Goal: Find specific page/section: Find specific page/section

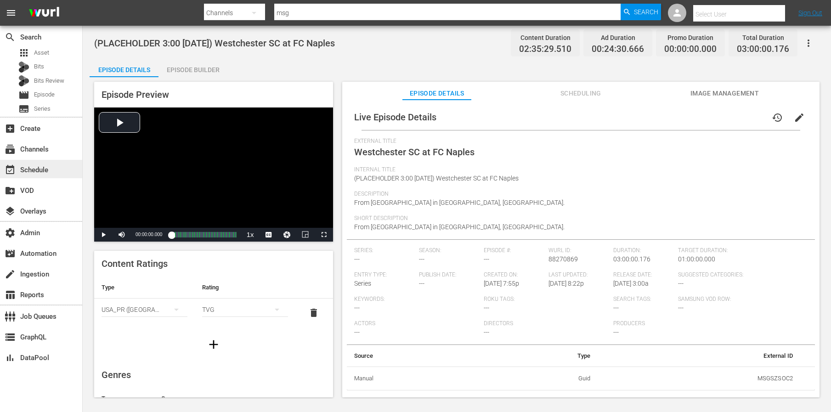
click at [39, 169] on div "event_available Schedule" at bounding box center [25, 168] width 51 height 8
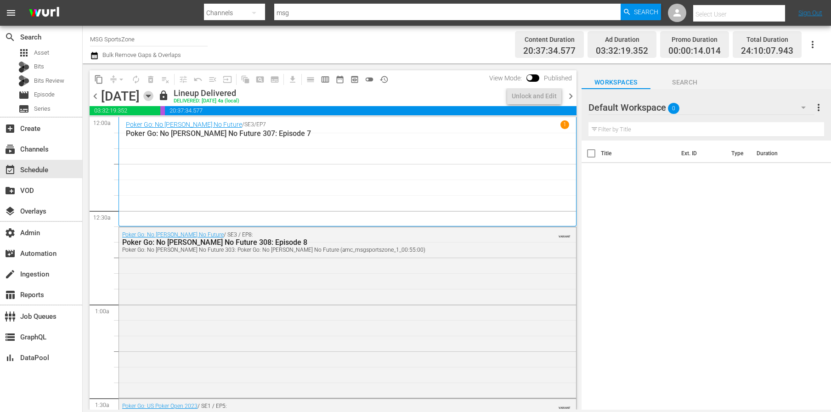
click at [153, 93] on icon "button" at bounding box center [148, 96] width 10 height 10
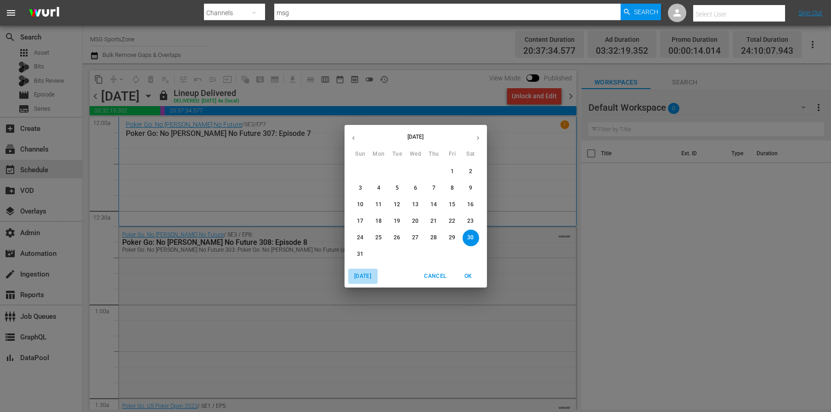
click at [355, 275] on span "[DATE]" at bounding box center [363, 276] width 22 height 10
click at [472, 273] on span "OK" at bounding box center [468, 276] width 22 height 10
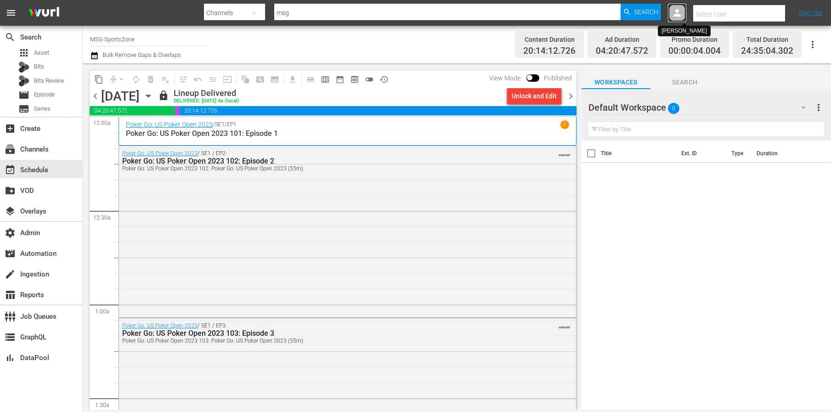
click at [677, 14] on icon at bounding box center [676, 12] width 7 height 7
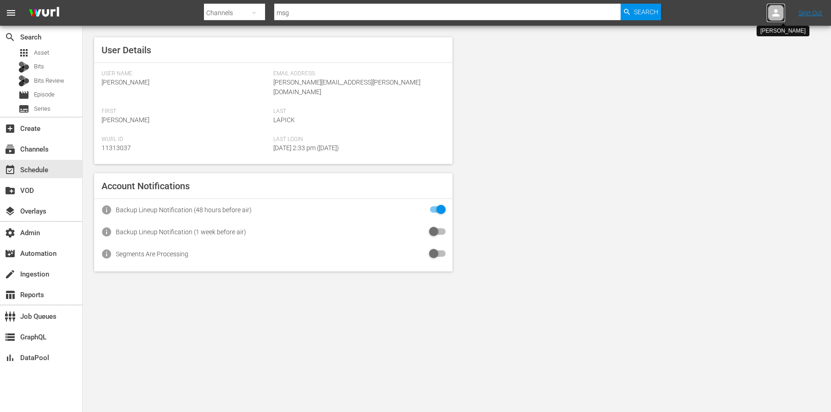
click at [781, 6] on div at bounding box center [775, 13] width 18 height 18
click at [763, 12] on input "text" at bounding box center [752, 14] width 118 height 22
click at [696, 14] on input "[PERSON_NAME]" at bounding box center [752, 14] width 118 height 22
click at [755, 16] on input "[PERSON_NAME]" at bounding box center [752, 14] width 118 height 22
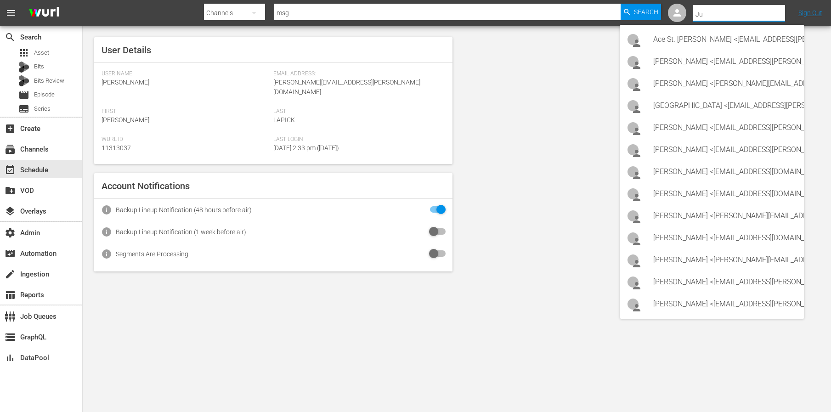
type input "J"
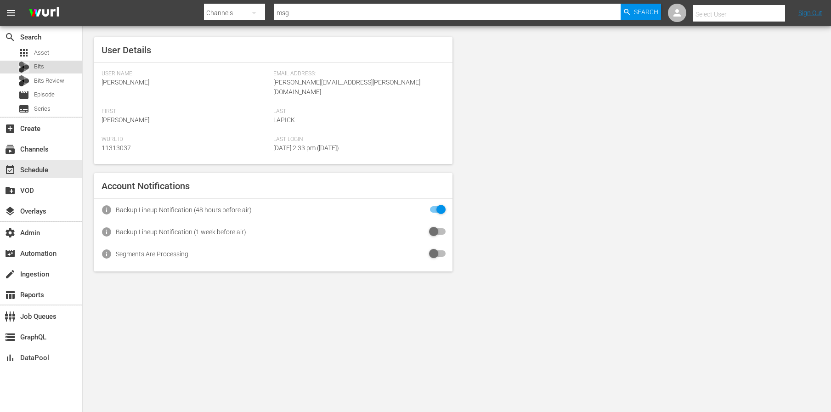
click at [51, 68] on div "Bits" at bounding box center [41, 67] width 82 height 13
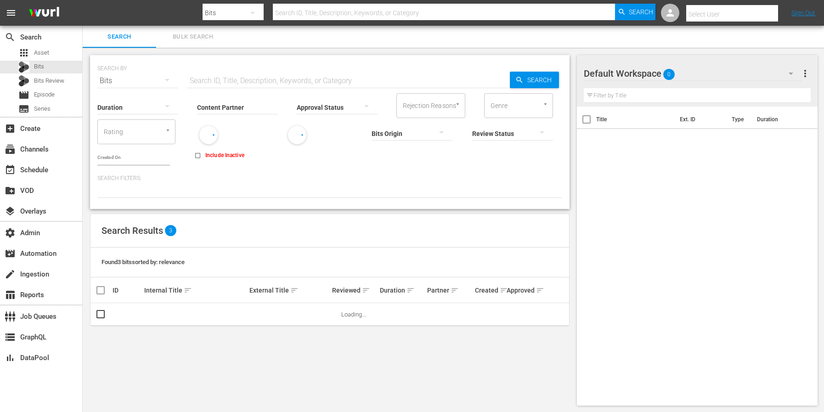
click at [230, 108] on input "Content Partner" at bounding box center [237, 107] width 81 height 33
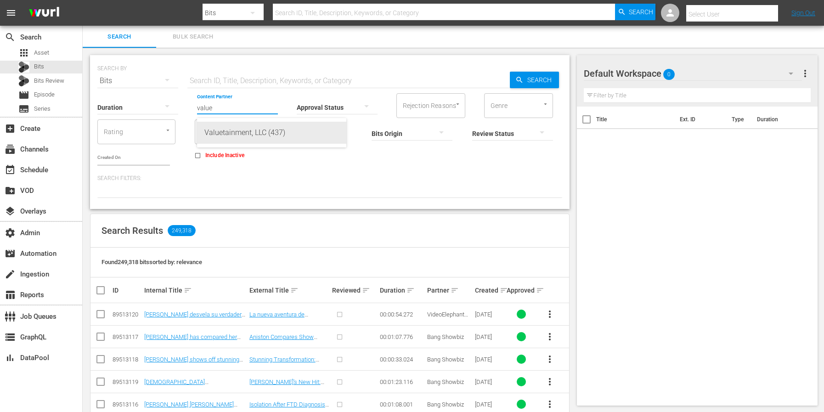
click at [254, 134] on div "Valuetainment, LLC (437)" at bounding box center [271, 133] width 135 height 22
type input "Valuetainment, LLC (437)"
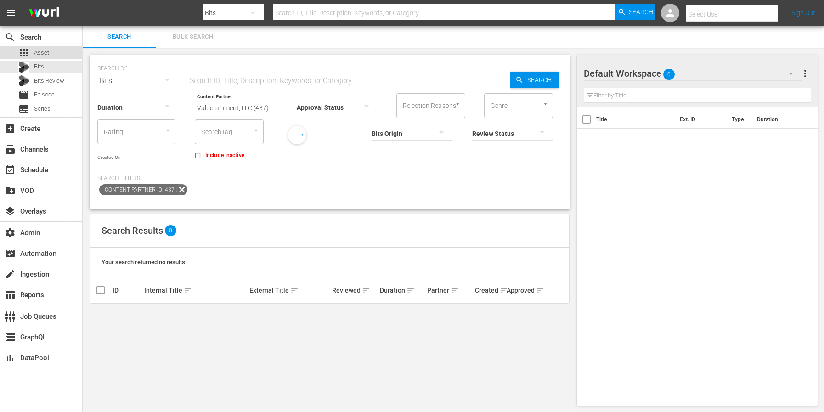
click at [45, 55] on span "Asset" at bounding box center [41, 52] width 15 height 9
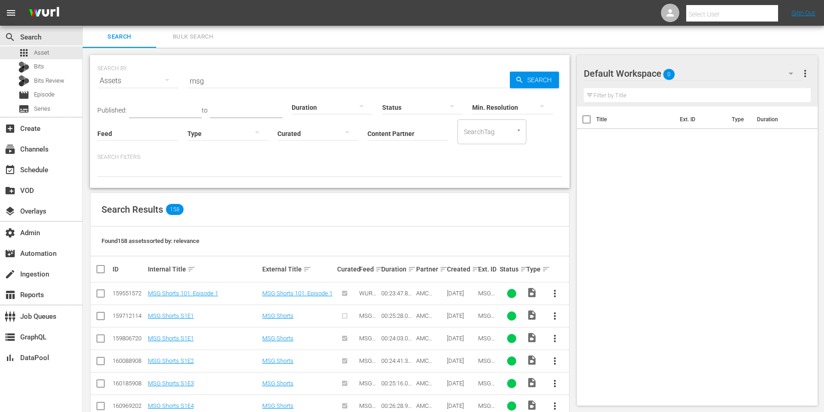
click at [233, 80] on input "msg" at bounding box center [348, 81] width 322 height 22
type input "m"
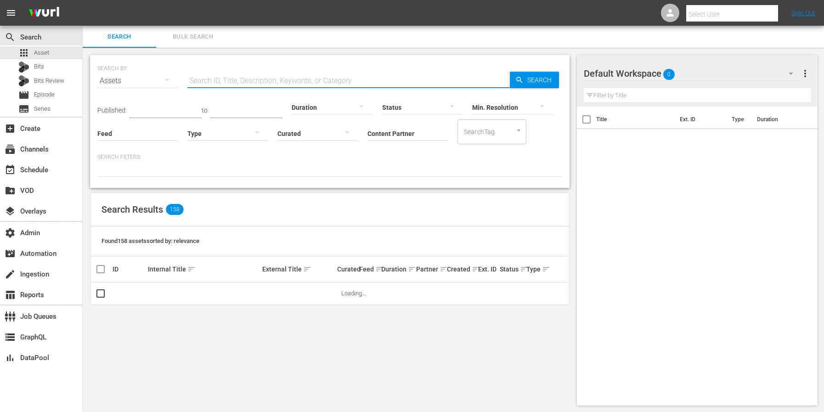
click at [390, 130] on input "Content Partner" at bounding box center [407, 134] width 81 height 33
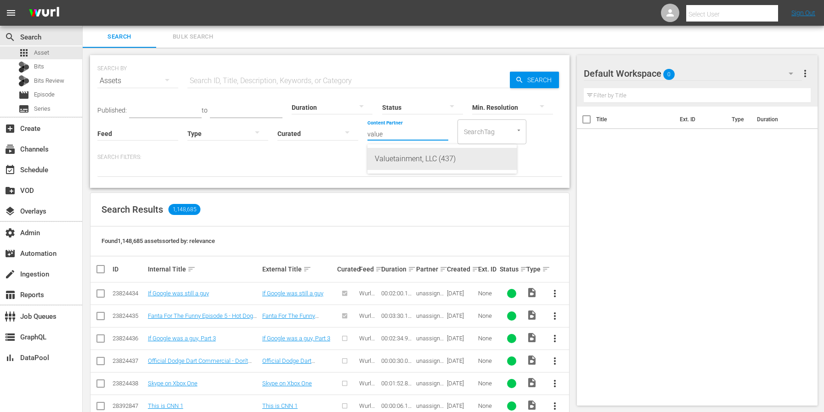
click at [391, 158] on div "Valuetainment, LLC (437)" at bounding box center [442, 159] width 135 height 22
type input "Valuetainment, LLC (437)"
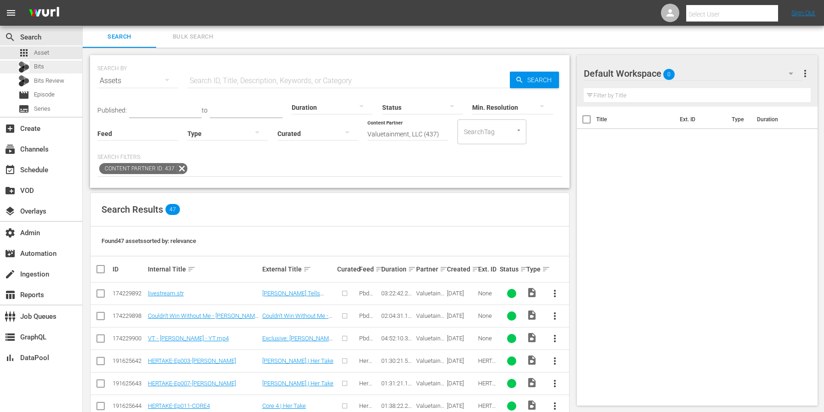
click at [47, 70] on div "Bits" at bounding box center [41, 67] width 82 height 13
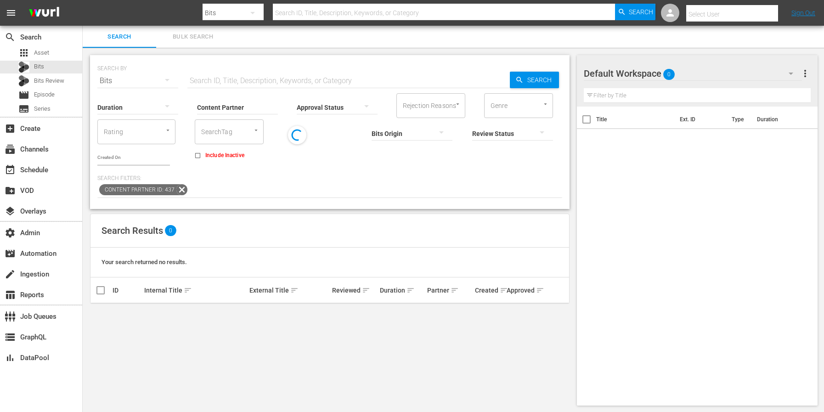
click at [254, 108] on input "Content Partner" at bounding box center [237, 107] width 81 height 33
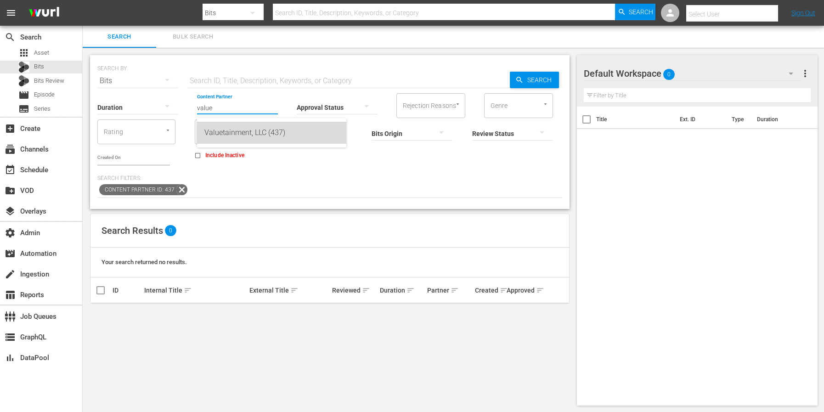
click at [251, 130] on div "Valuetainment, LLC (437)" at bounding box center [271, 133] width 135 height 22
type input "Valuetainment, LLC (437)"
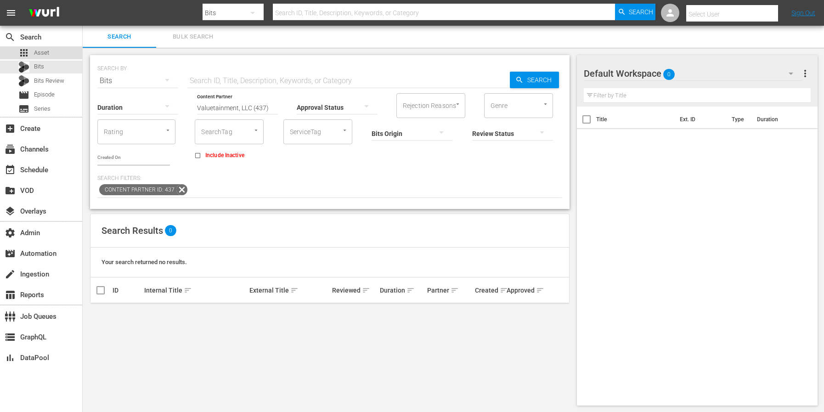
click at [46, 56] on span "Asset" at bounding box center [41, 52] width 15 height 9
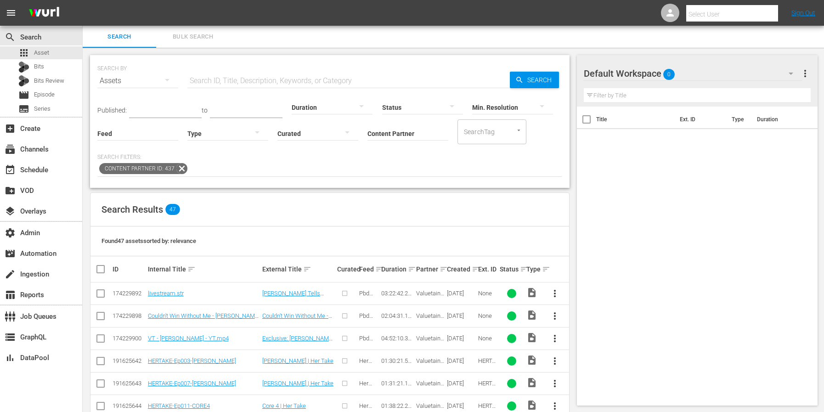
click at [390, 136] on input "Content Partner" at bounding box center [407, 134] width 81 height 33
click at [398, 164] on div "Valuetainment, LLC (437)" at bounding box center [442, 159] width 135 height 22
type input "Valuetainment, LLC (437)"
click at [552, 294] on span "more_vert" at bounding box center [554, 293] width 11 height 11
click at [516, 201] on div "Search Results 47" at bounding box center [329, 210] width 479 height 34
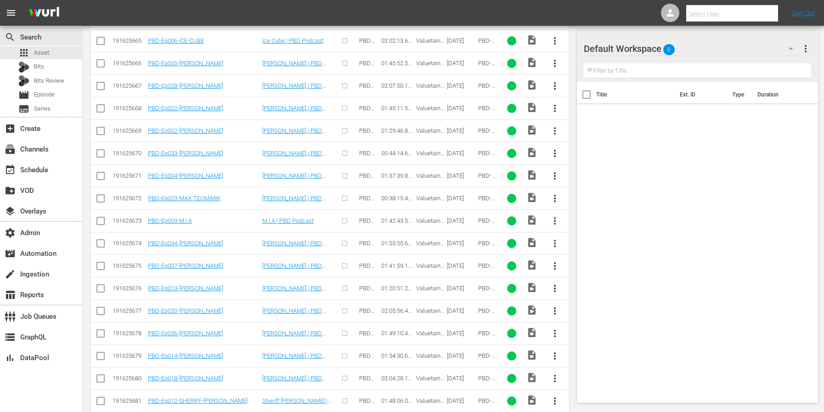
scroll to position [945, 0]
